Goal: Task Accomplishment & Management: Use online tool/utility

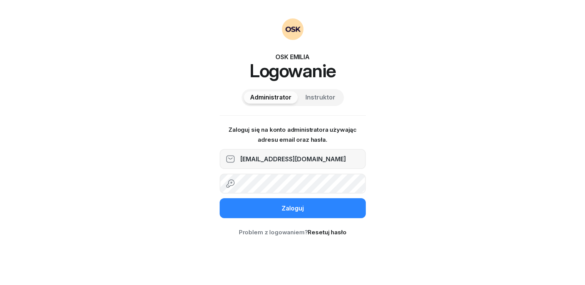
click at [274, 206] on button "Zaloguj" at bounding box center [293, 208] width 146 height 20
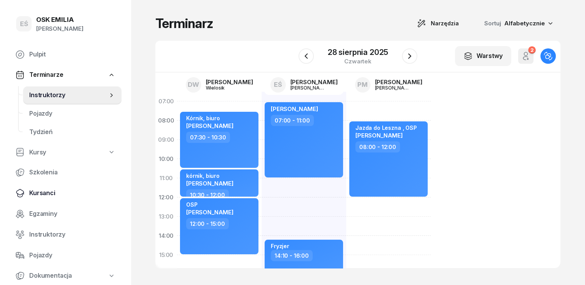
click at [38, 192] on span "Kursanci" at bounding box center [72, 193] width 86 height 10
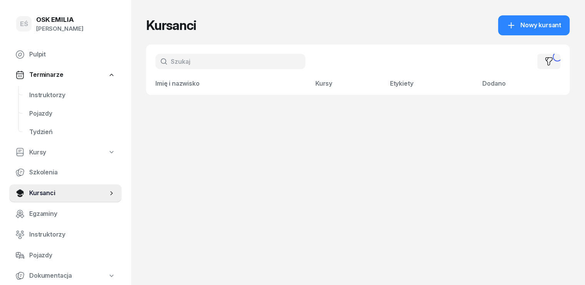
drag, startPoint x: 179, startPoint y: 60, endPoint x: 182, endPoint y: 52, distance: 8.3
click at [179, 60] on input "text" at bounding box center [230, 61] width 150 height 15
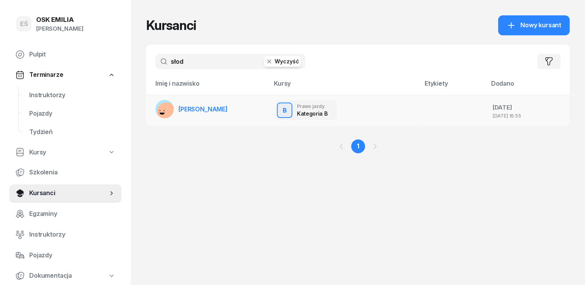
type input "słod"
click at [199, 112] on span "[PERSON_NAME]" at bounding box center [202, 109] width 49 height 8
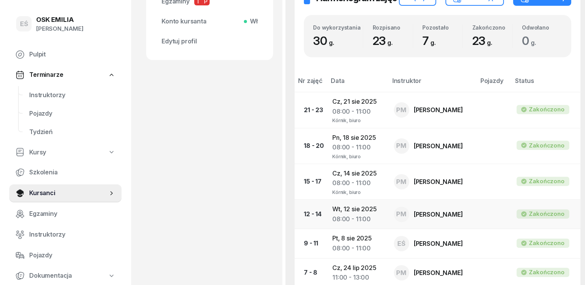
scroll to position [154, 0]
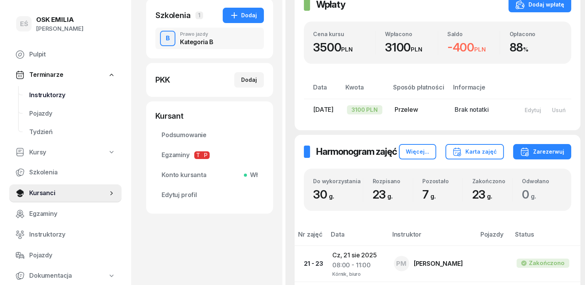
click at [58, 100] on span "Instruktorzy" at bounding box center [72, 95] width 86 height 10
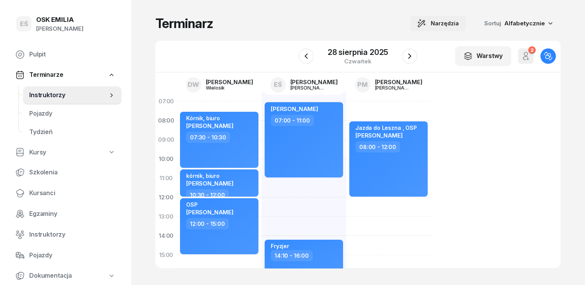
click at [458, 24] on span "Narzędzia" at bounding box center [445, 23] width 28 height 9
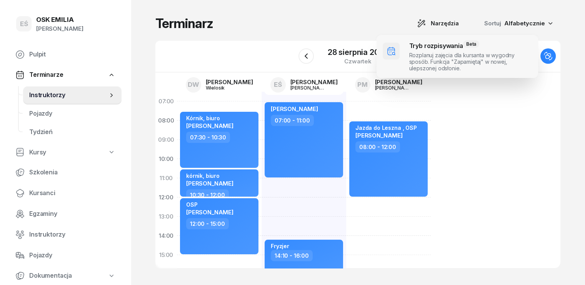
click at [447, 60] on span at bounding box center [457, 56] width 162 height 43
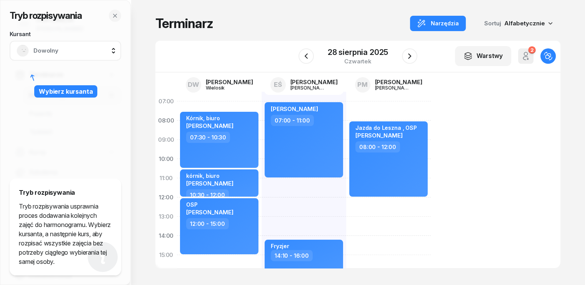
click at [67, 50] on span "Dowolny" at bounding box center [73, 51] width 81 height 10
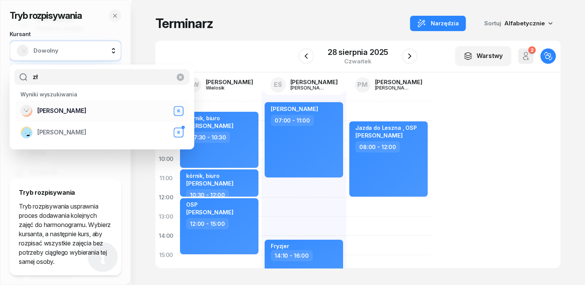
type input "zł"
click at [63, 109] on span "[PERSON_NAME]" at bounding box center [61, 111] width 49 height 10
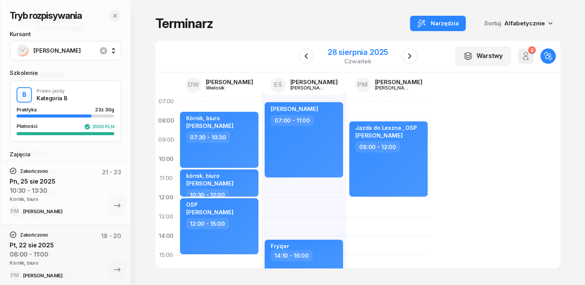
click at [341, 58] on div "[DATE]" at bounding box center [358, 56] width 60 height 16
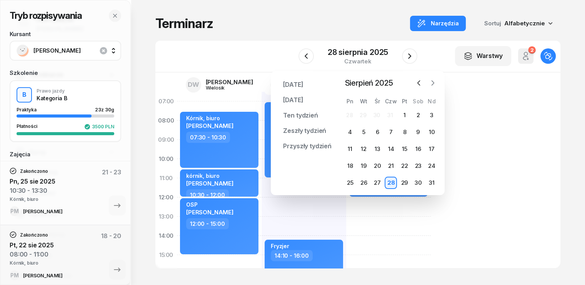
click at [436, 82] on icon "button" at bounding box center [433, 83] width 8 height 8
click at [392, 114] on div "2" at bounding box center [391, 115] width 12 height 12
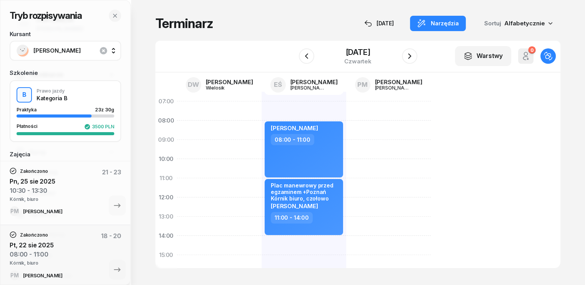
click at [346, 125] on div at bounding box center [388, 265] width 85 height 346
select select "08"
select select "10"
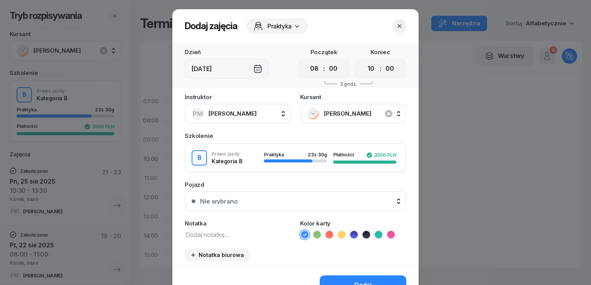
click at [223, 236] on textarea at bounding box center [238, 235] width 106 height 10
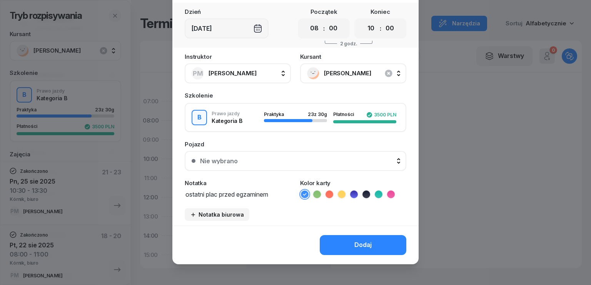
scroll to position [43, 0]
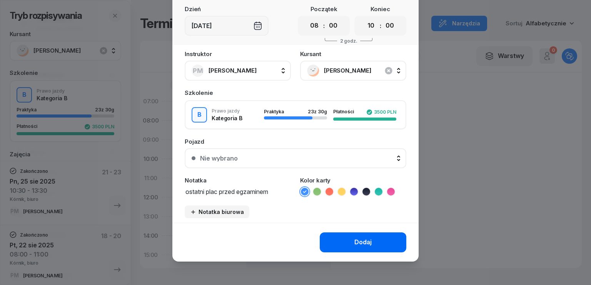
type textarea "ostatni plac przed egzaminem"
click at [359, 247] on button "Dodaj" at bounding box center [363, 243] width 87 height 20
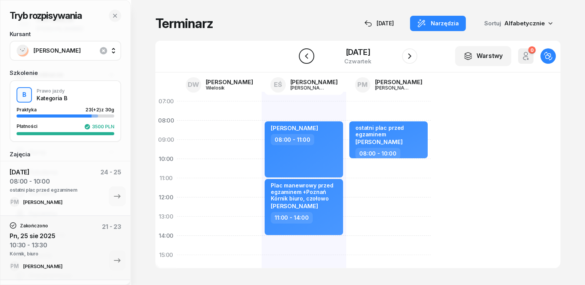
click at [303, 57] on icon "button" at bounding box center [306, 56] width 9 height 9
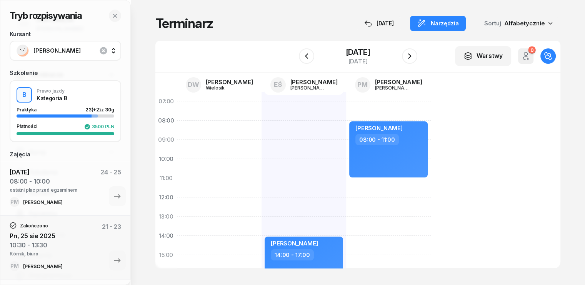
click at [346, 183] on div "[PERSON_NAME] 08:00 - 11:00" at bounding box center [388, 265] width 85 height 346
select select "11"
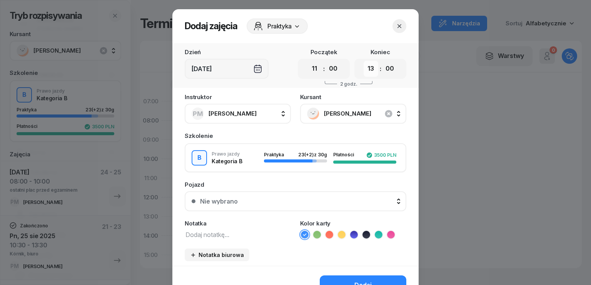
click at [366, 74] on select "00 01 02 03 04 05 06 07 08 09 10 11 12 13 14 15 16 17 18 19 20 21 22 23" at bounding box center [370, 69] width 15 height 16
select select "14"
click at [363, 61] on select "00 01 02 03 04 05 06 07 08 09 10 11 12 13 14 15 16 17 18 19 20 21 22 23" at bounding box center [370, 69] width 15 height 16
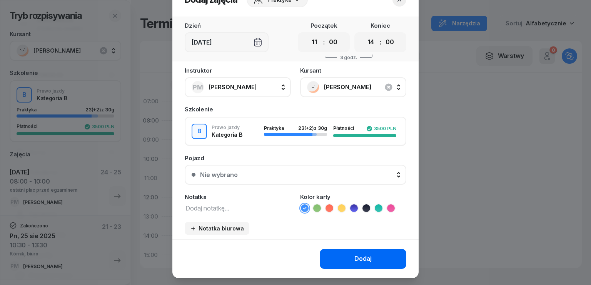
scroll to position [38, 0]
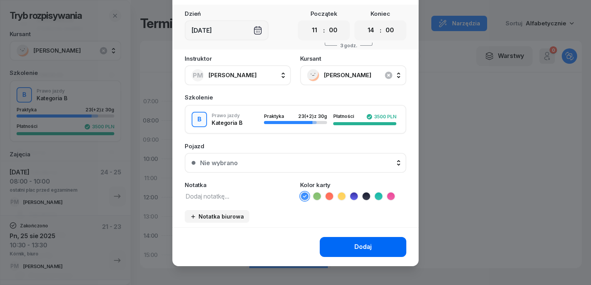
click at [351, 244] on button "Dodaj" at bounding box center [363, 247] width 87 height 20
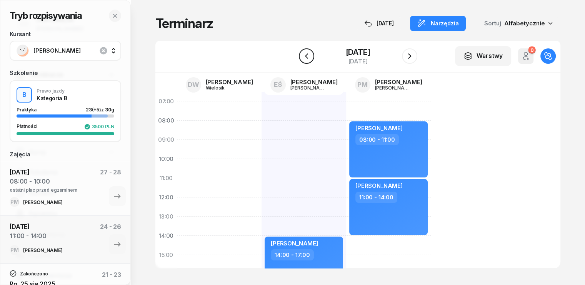
click at [303, 55] on icon "button" at bounding box center [306, 56] width 9 height 9
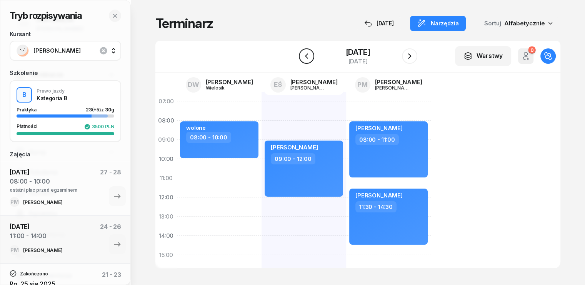
click at [305, 55] on icon "button" at bounding box center [306, 55] width 3 height 5
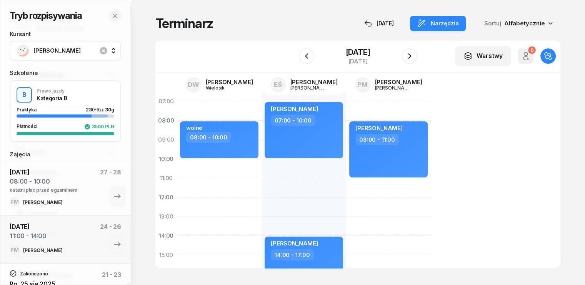
click at [346, 162] on div "[PERSON_NAME] 07:00 - 10:00 [PERSON_NAME] 14:00 - 17:00" at bounding box center [388, 265] width 85 height 346
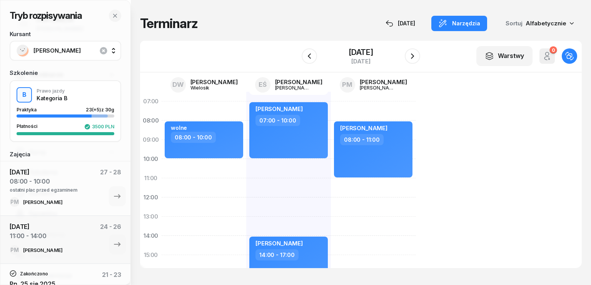
select select "10"
select select "12"
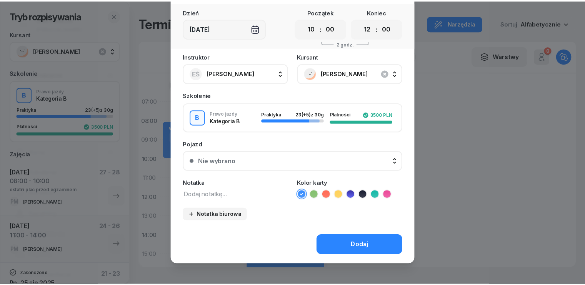
scroll to position [43, 0]
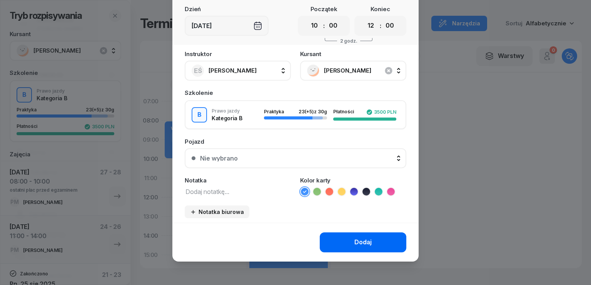
click at [363, 247] on button "Dodaj" at bounding box center [363, 243] width 87 height 20
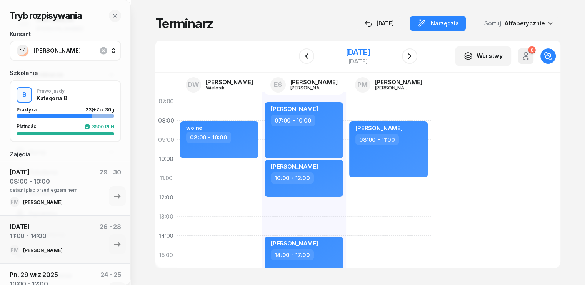
click at [363, 51] on div "[DATE]" at bounding box center [357, 52] width 25 height 8
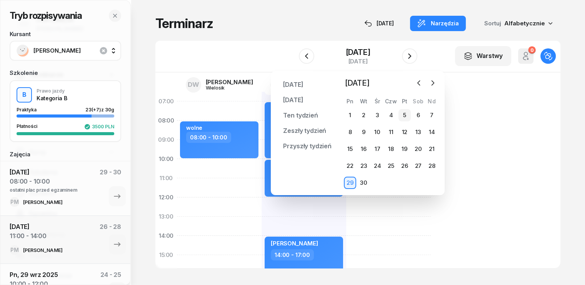
click at [405, 115] on div "5" at bounding box center [404, 115] width 12 height 12
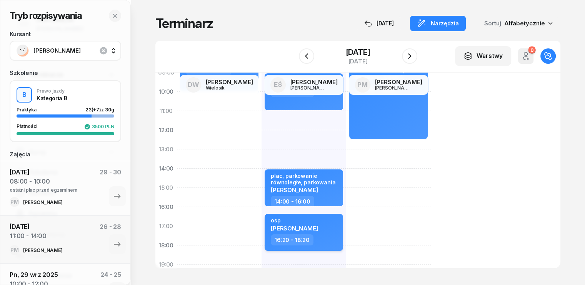
scroll to position [77, 0]
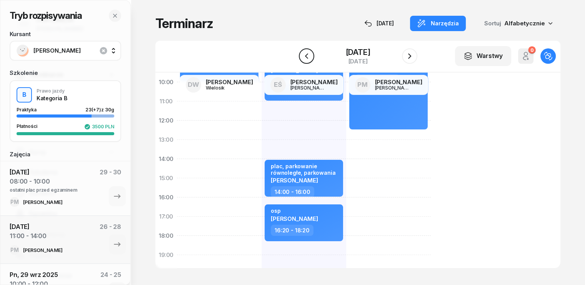
click at [302, 54] on icon "button" at bounding box center [306, 56] width 9 height 9
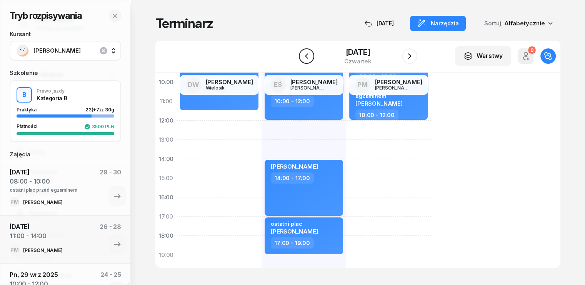
click at [302, 55] on icon "button" at bounding box center [306, 56] width 9 height 9
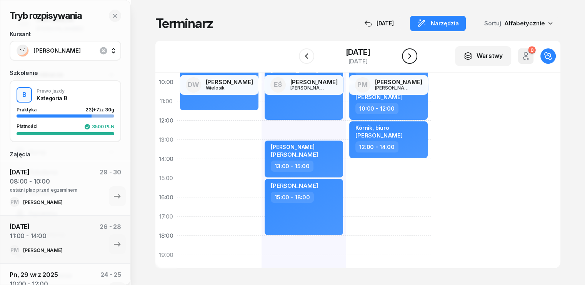
click at [411, 56] on icon "button" at bounding box center [409, 55] width 3 height 5
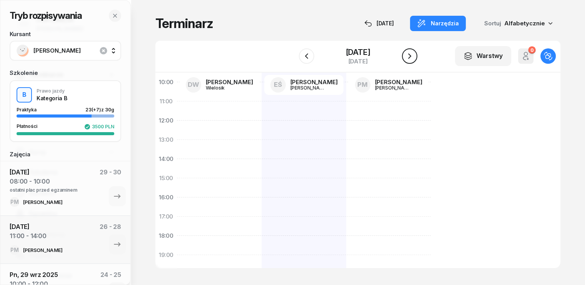
click at [411, 56] on icon "button" at bounding box center [409, 55] width 3 height 5
click at [303, 50] on button "button" at bounding box center [306, 55] width 15 height 15
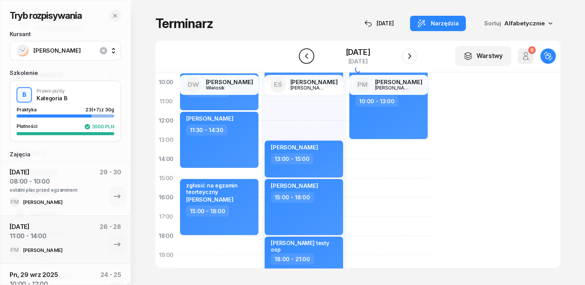
click at [303, 51] on button "button" at bounding box center [306, 55] width 15 height 15
